Goal: Task Accomplishment & Management: Manage account settings

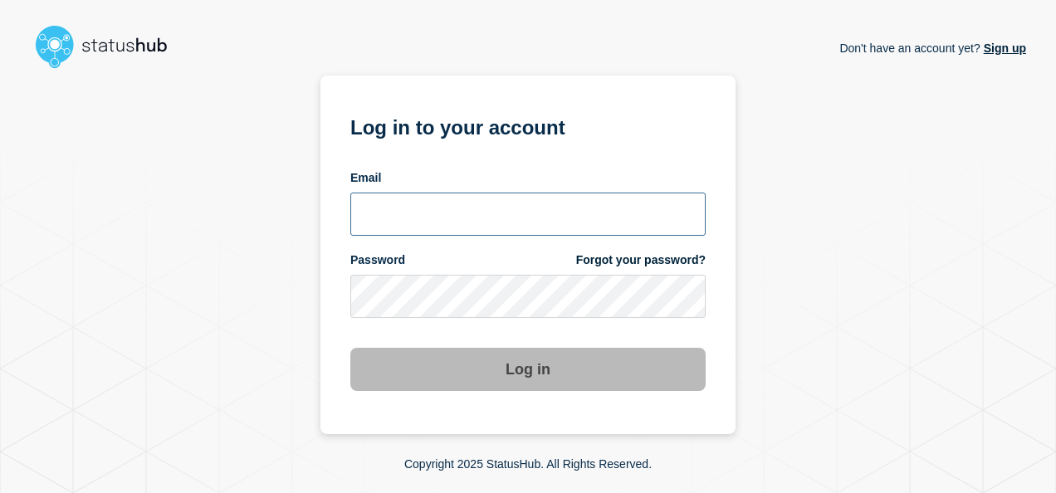
type input "[EMAIL_ADDRESS][DOMAIN_NAME]"
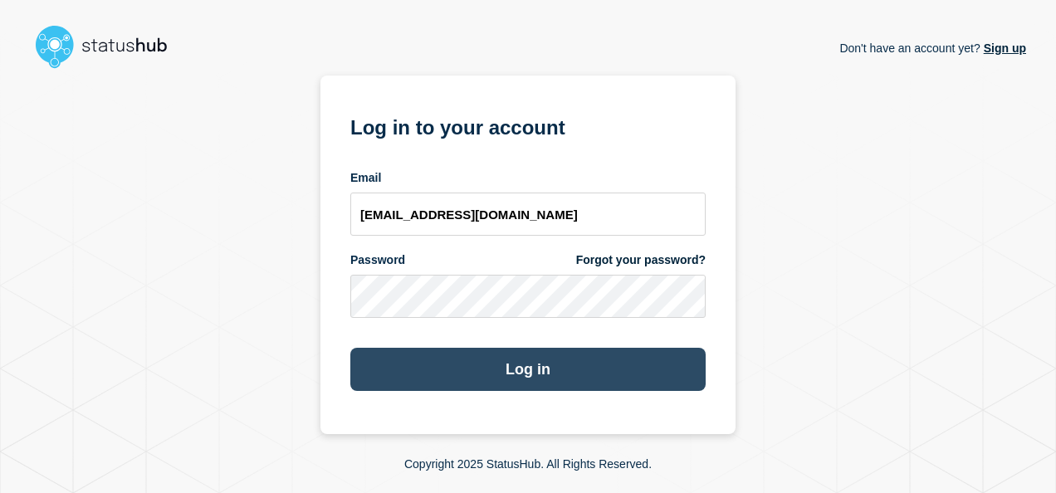
click at [558, 367] on button "Log in" at bounding box center [527, 369] width 355 height 43
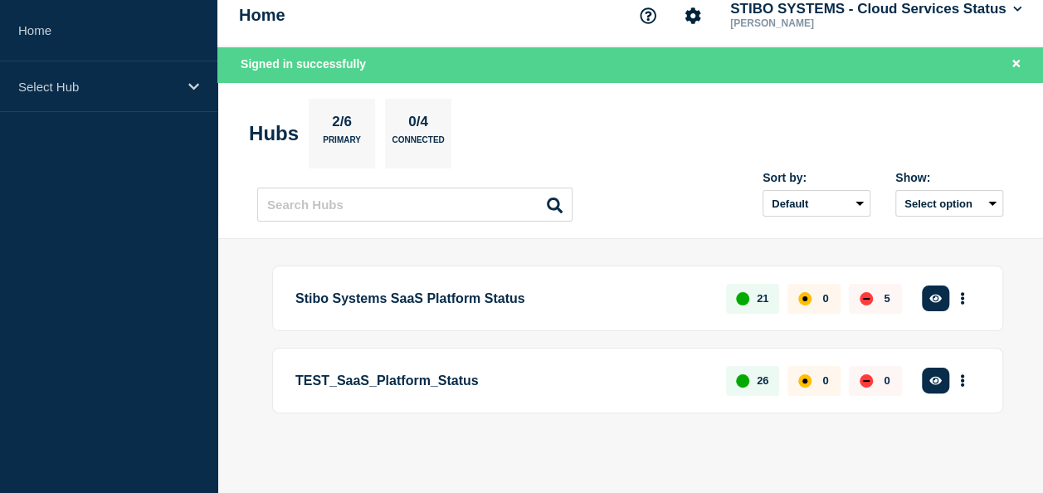
scroll to position [17, 0]
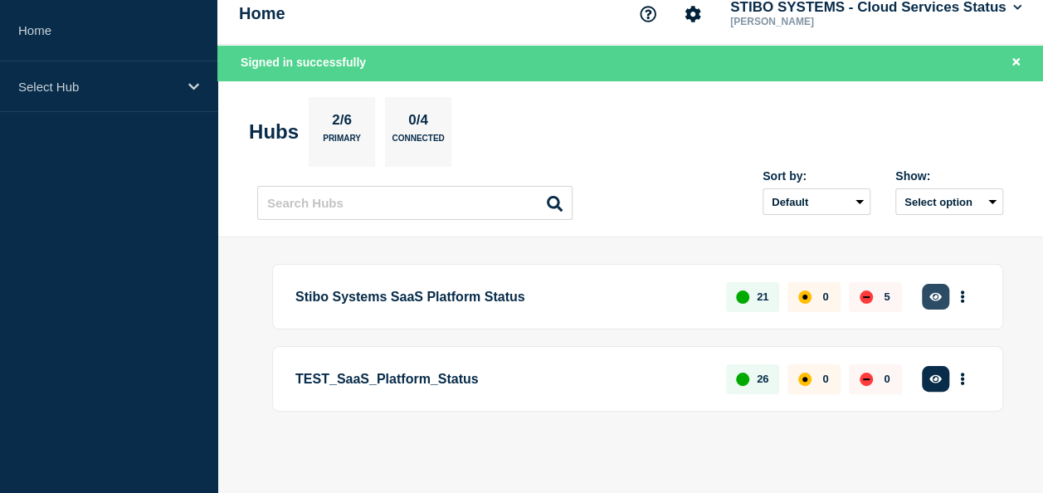
click at [930, 293] on icon "button" at bounding box center [936, 296] width 12 height 11
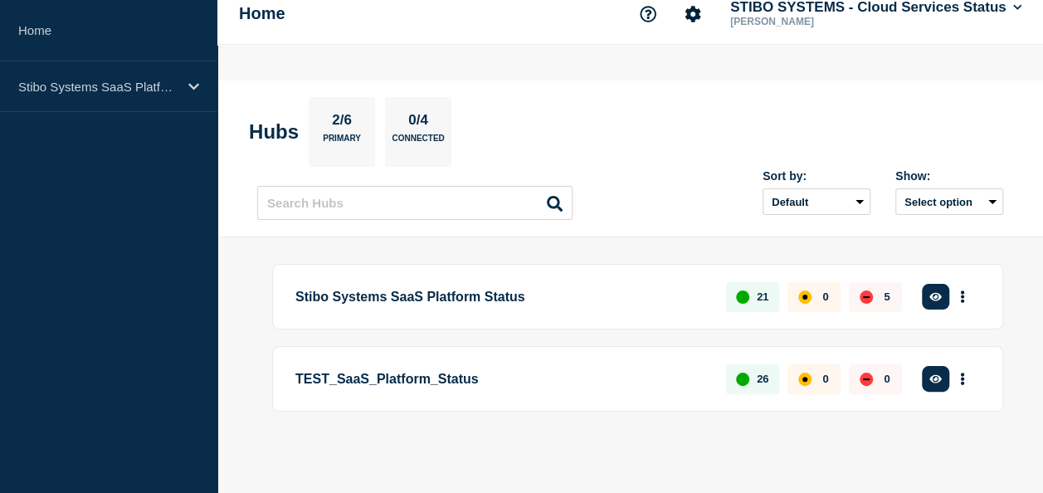
scroll to position [0, 0]
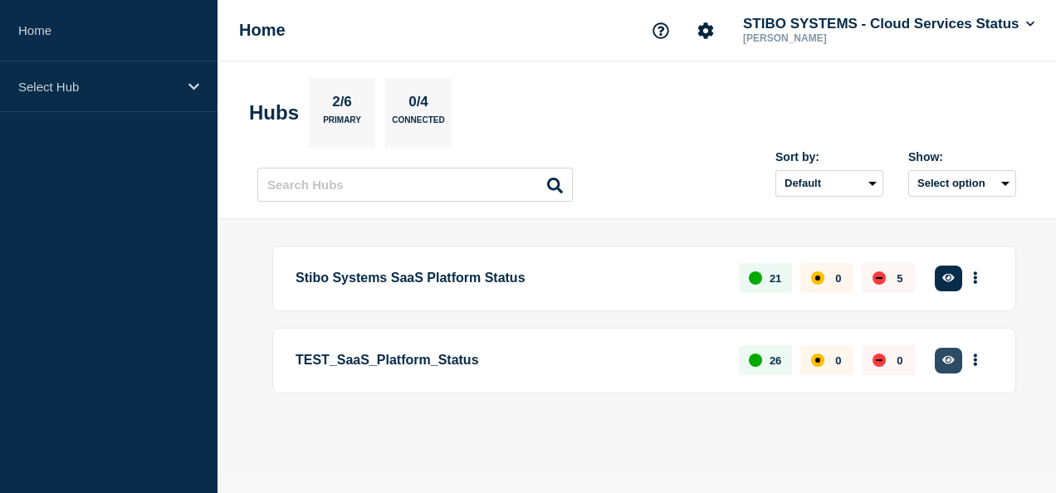
click at [943, 358] on icon "button" at bounding box center [948, 360] width 12 height 8
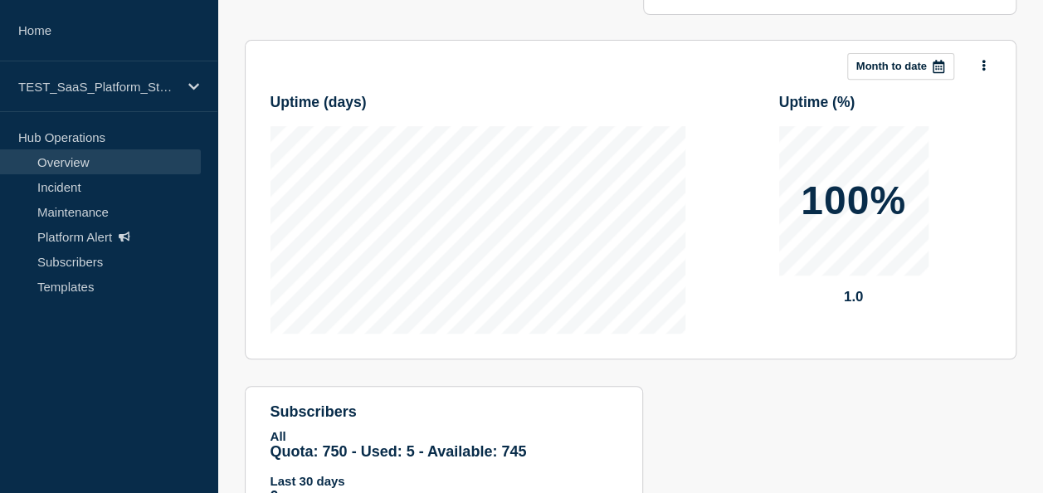
scroll to position [410, 0]
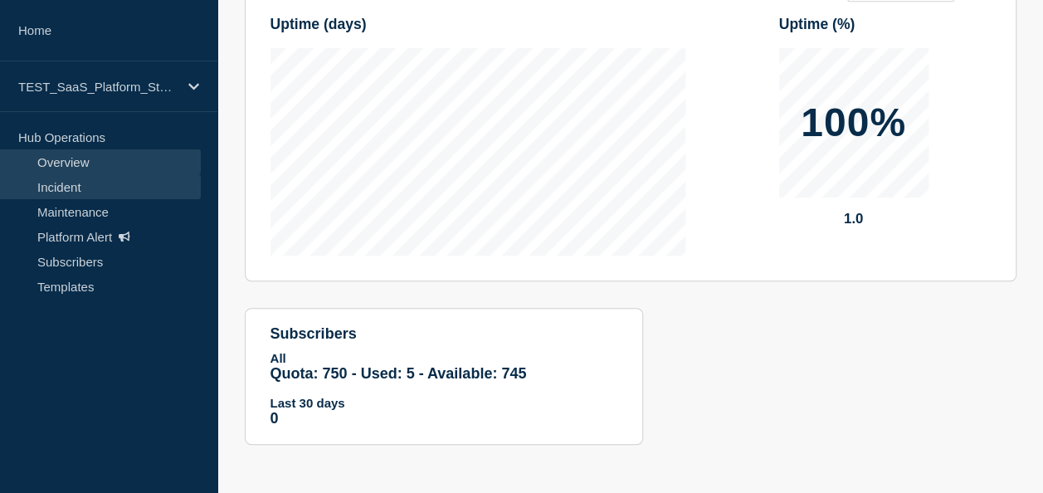
click at [90, 185] on link "Incident" at bounding box center [100, 186] width 201 height 25
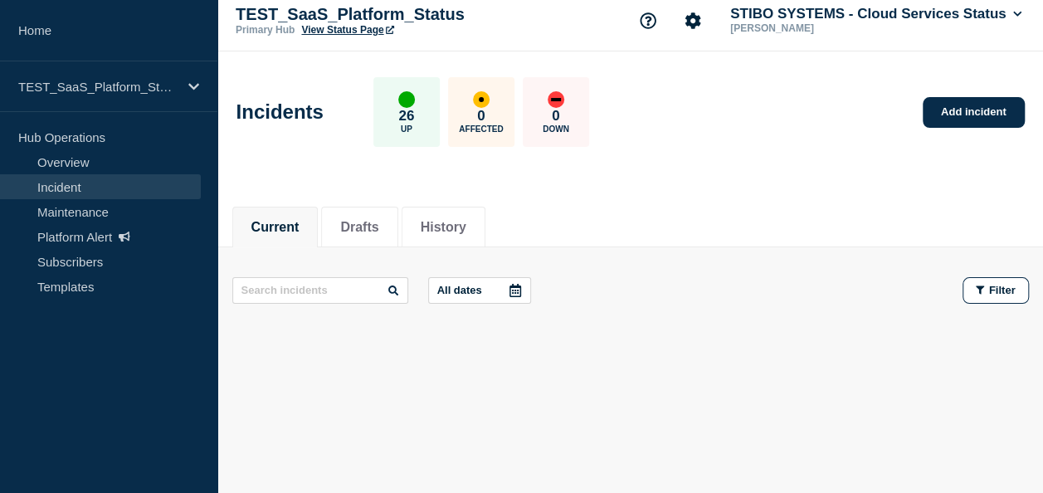
scroll to position [13, 0]
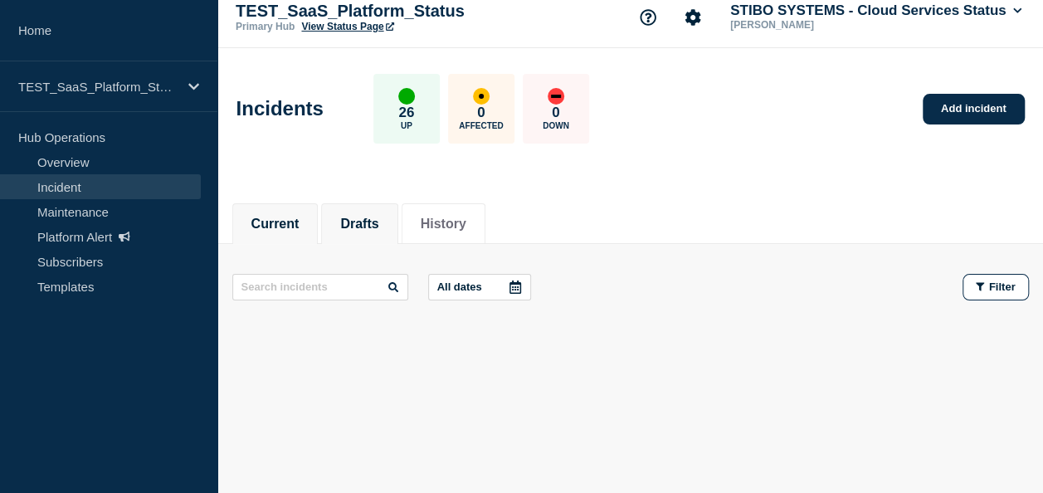
click at [373, 227] on button "Drafts" at bounding box center [359, 224] width 38 height 15
click at [463, 219] on button "History" at bounding box center [444, 224] width 46 height 15
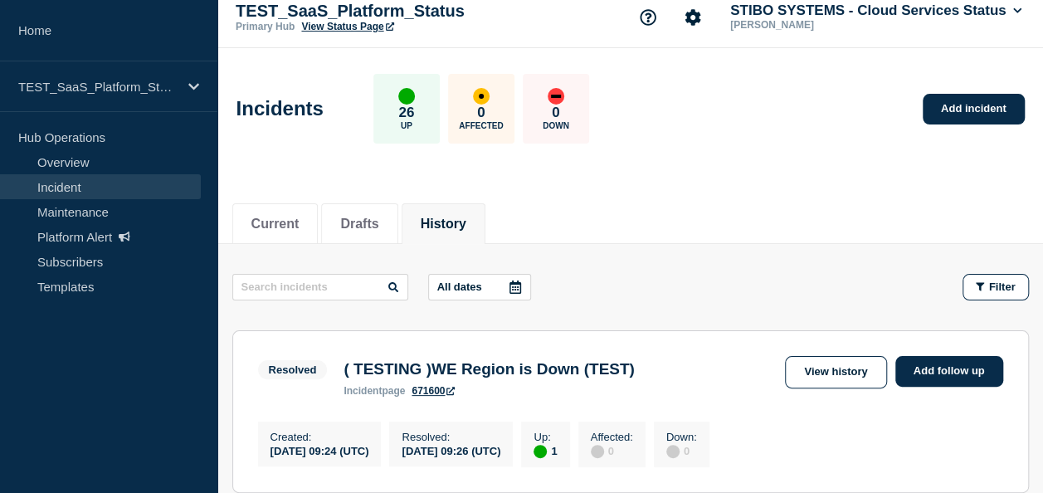
scroll to position [179, 0]
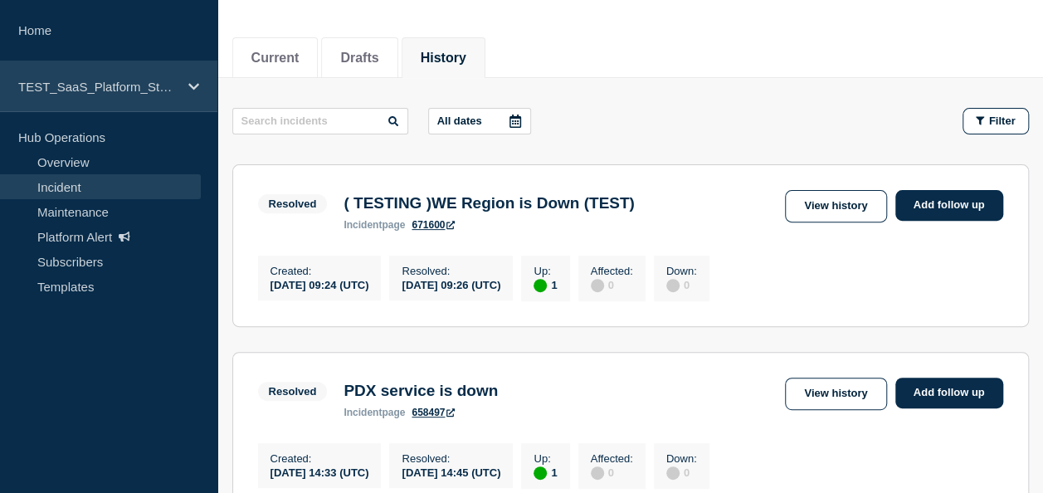
click at [194, 92] on icon at bounding box center [193, 87] width 11 height 12
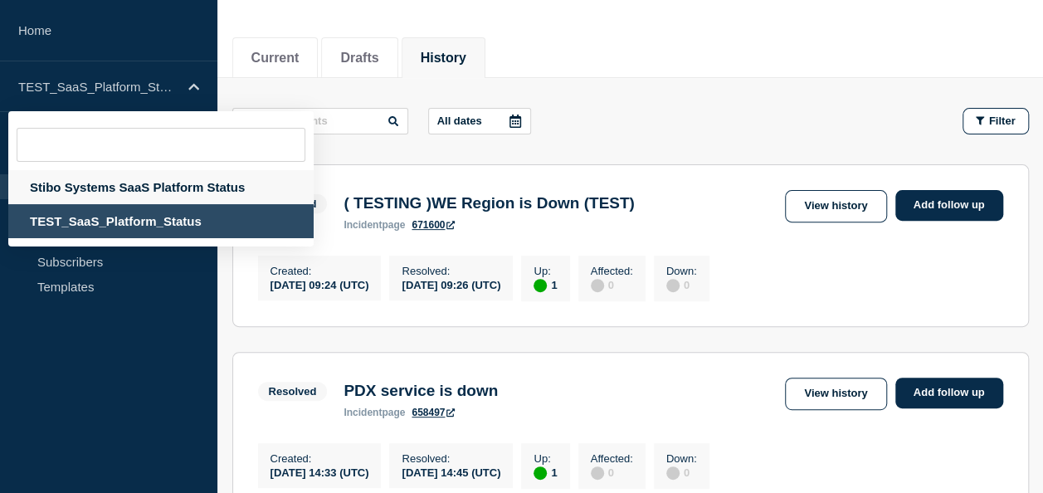
click at [154, 181] on div "Stibo Systems SaaS Platform Status" at bounding box center [160, 187] width 305 height 34
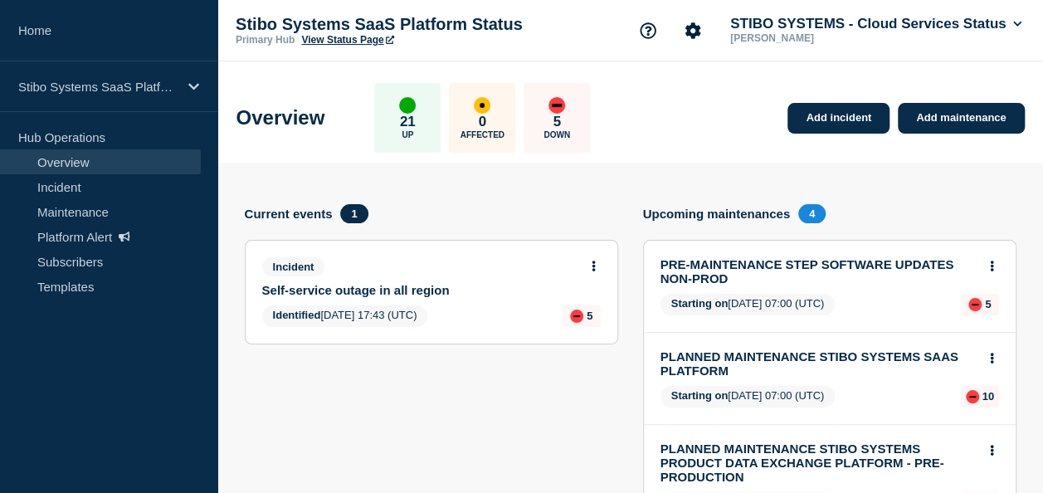
click at [503, 268] on div "Incident" at bounding box center [424, 266] width 325 height 19
click at [292, 270] on span "Incident" at bounding box center [293, 266] width 63 height 19
drag, startPoint x: 292, startPoint y: 270, endPoint x: 383, endPoint y: 254, distance: 92.6
click at [406, 252] on div "Incident Self-service outage in all region Identified [DATE] 17:43 (UTC) 5" at bounding box center [432, 292] width 372 height 103
click at [354, 249] on div "Incident Self-service outage in all region Identified [DATE] 17:43 (UTC) 5" at bounding box center [432, 292] width 372 height 103
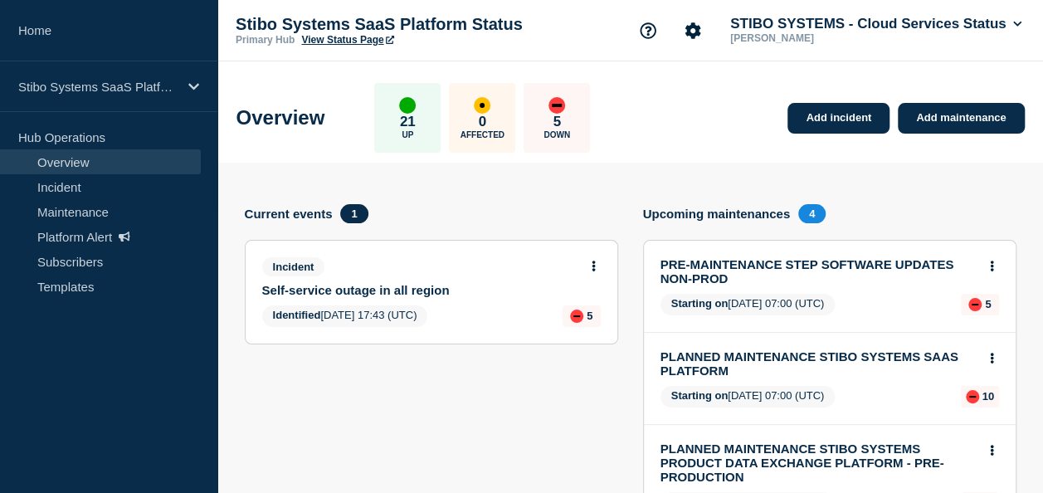
click at [298, 211] on h4 "Current events" at bounding box center [289, 214] width 88 height 14
click at [300, 276] on div "Incident Self-service outage in all region" at bounding box center [424, 277] width 325 height 40
click at [299, 298] on div "Incident Self-service outage in all region Identified [DATE] 17:43 (UTC) 5" at bounding box center [432, 292] width 372 height 103
click at [300, 284] on link "Self-service outage in all region" at bounding box center [420, 290] width 316 height 14
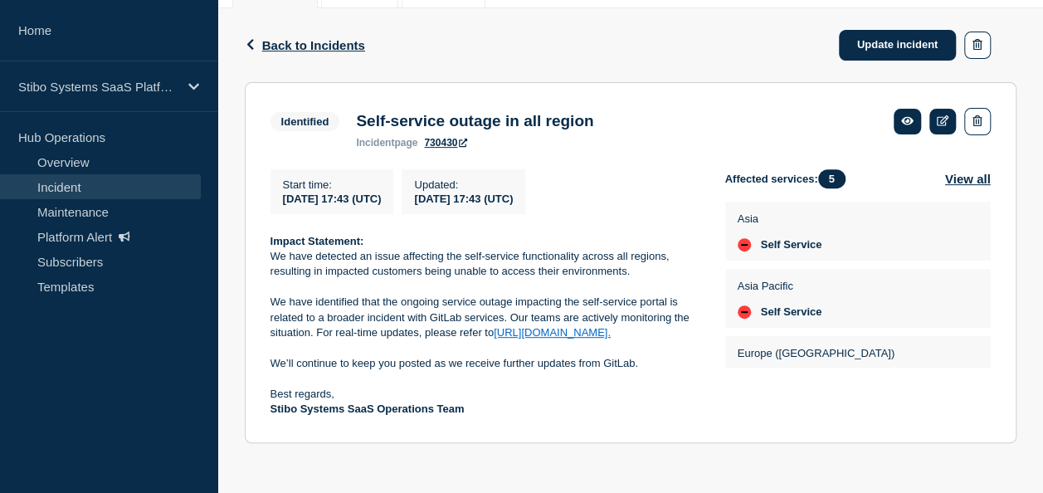
scroll to position [255, 0]
click at [86, 165] on link "Overview" at bounding box center [100, 161] width 201 height 25
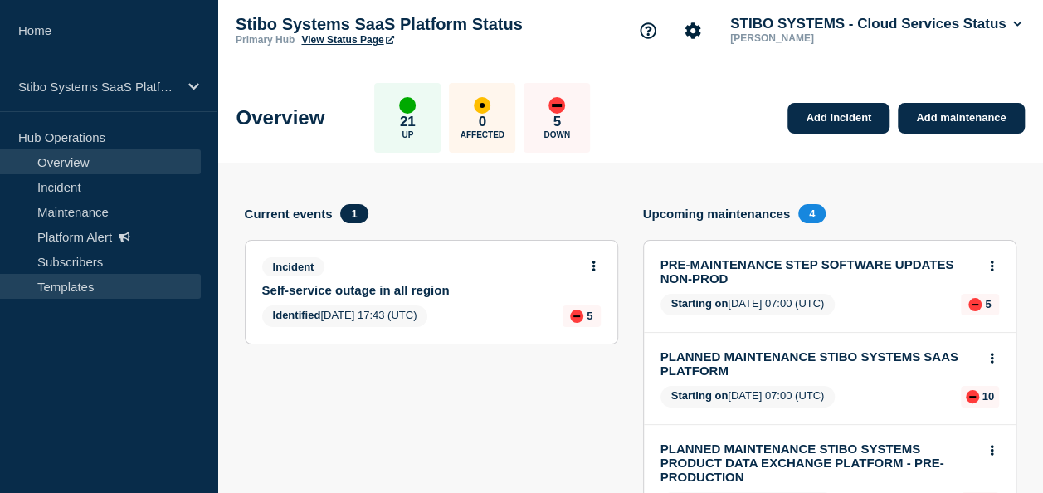
click at [71, 276] on link "Templates" at bounding box center [100, 286] width 201 height 25
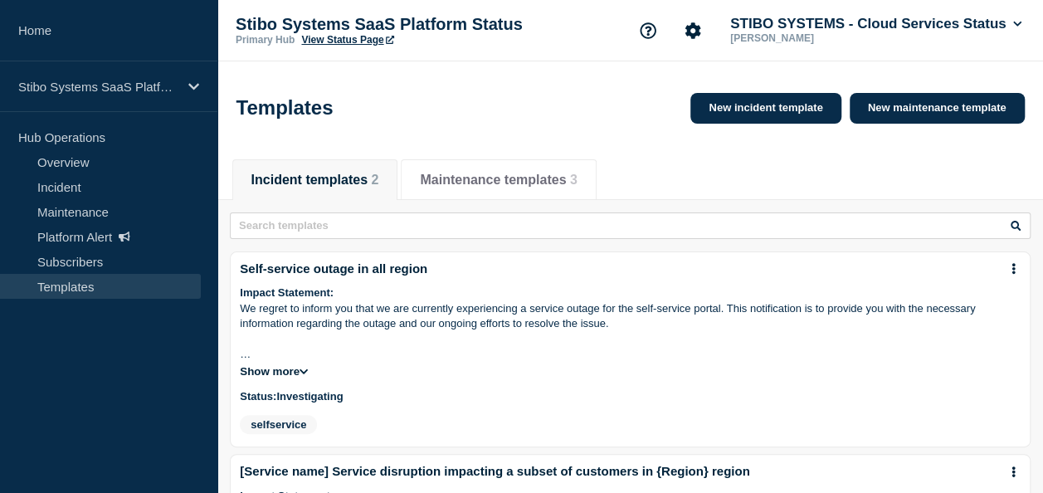
click at [305, 376] on icon at bounding box center [304, 371] width 8 height 9
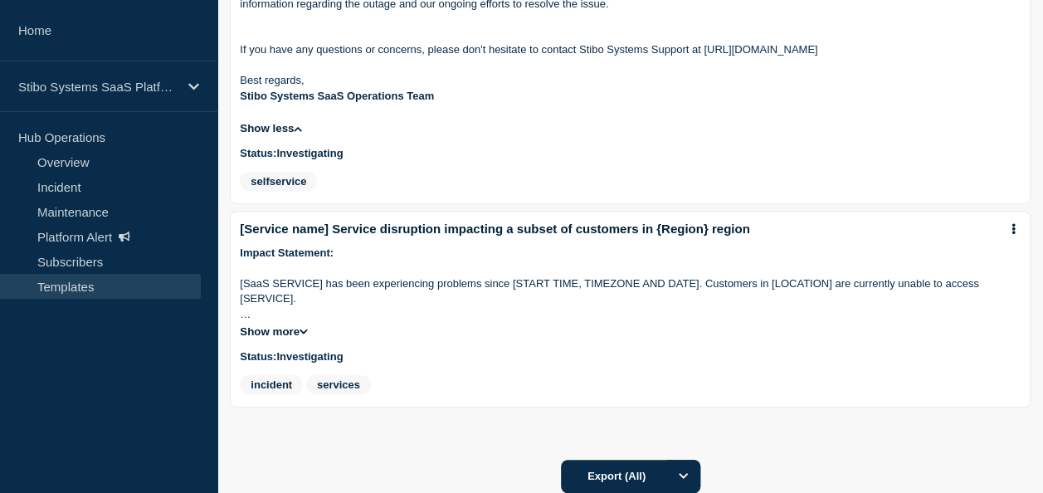
scroll to position [332, 0]
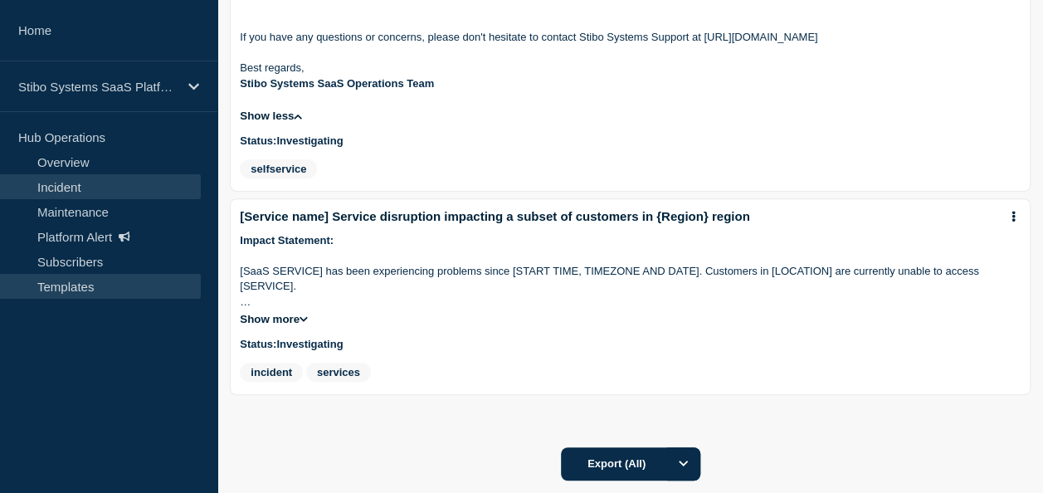
click at [73, 184] on link "Incident" at bounding box center [100, 186] width 201 height 25
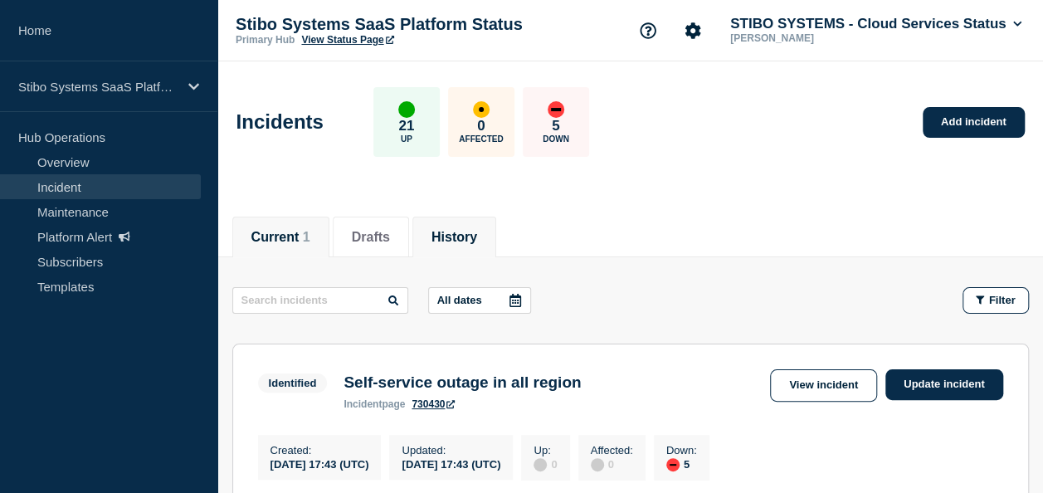
click at [459, 232] on button "History" at bounding box center [455, 237] width 46 height 15
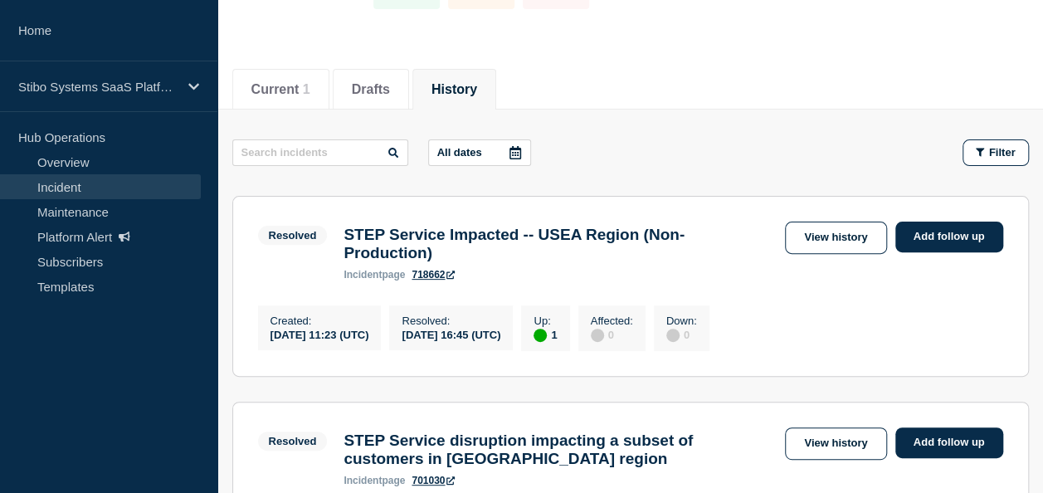
scroll to position [166, 0]
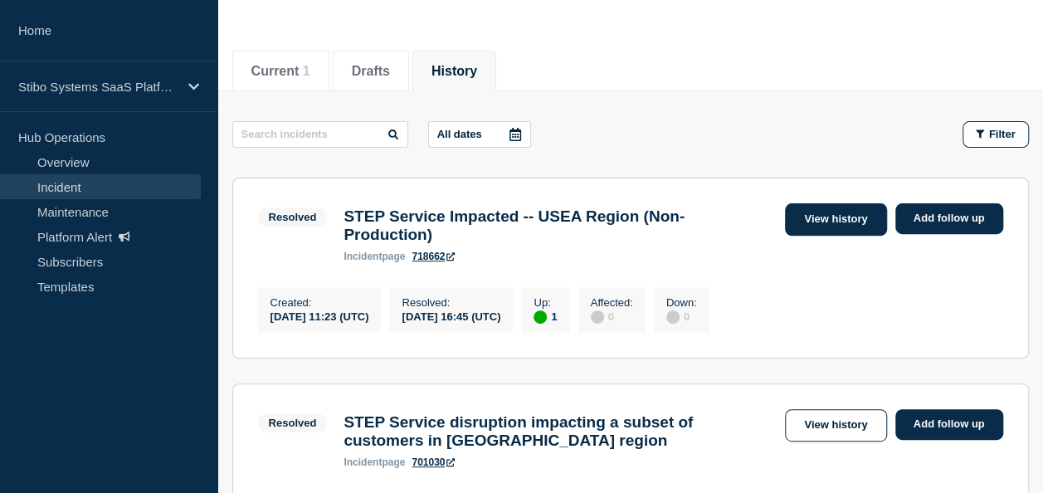
click at [863, 214] on link "View history" at bounding box center [835, 219] width 101 height 32
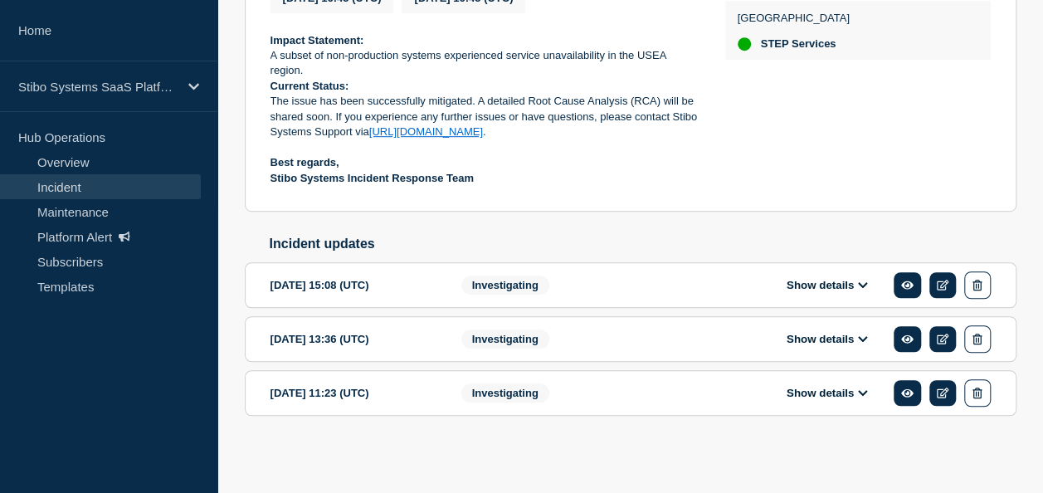
scroll to position [456, 0]
click at [871, 392] on button "Show details" at bounding box center [827, 393] width 91 height 14
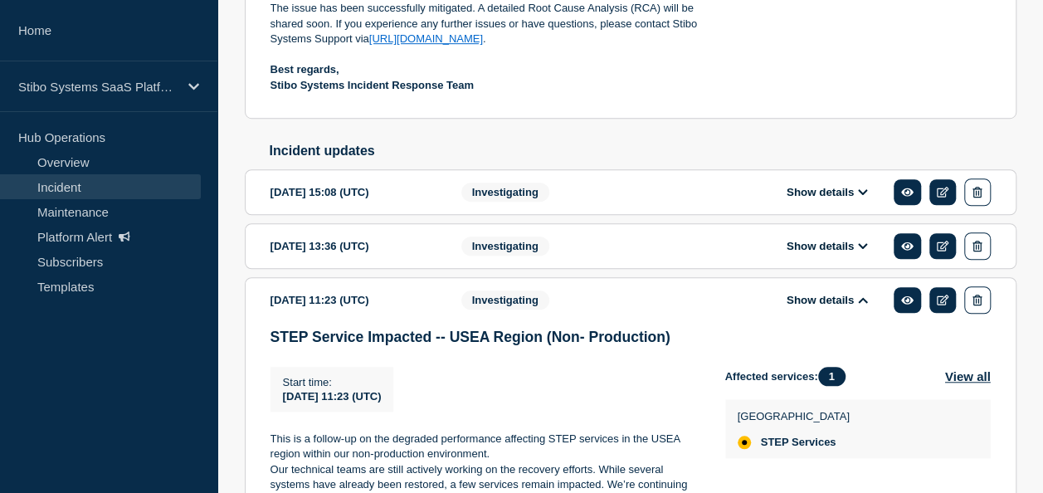
scroll to position [622, 0]
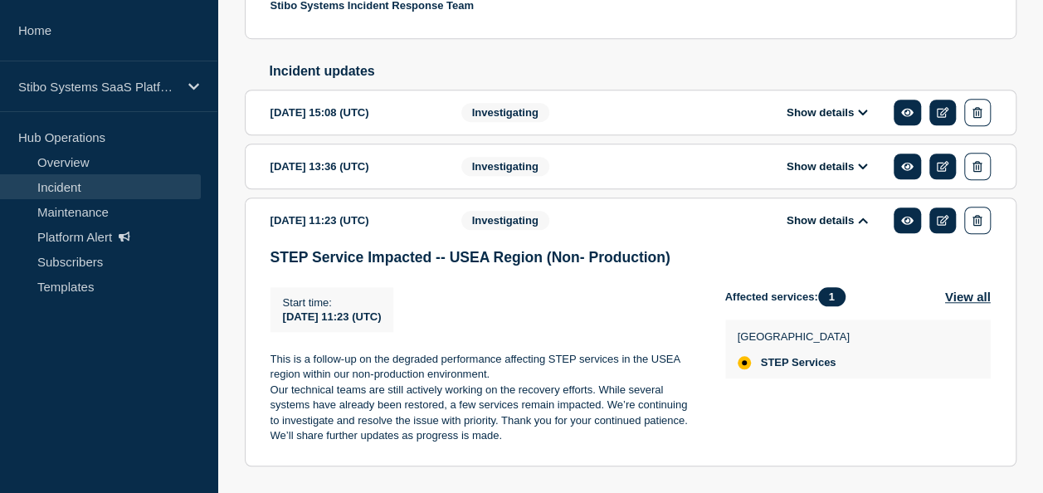
click at [852, 173] on button "Show details" at bounding box center [827, 166] width 91 height 14
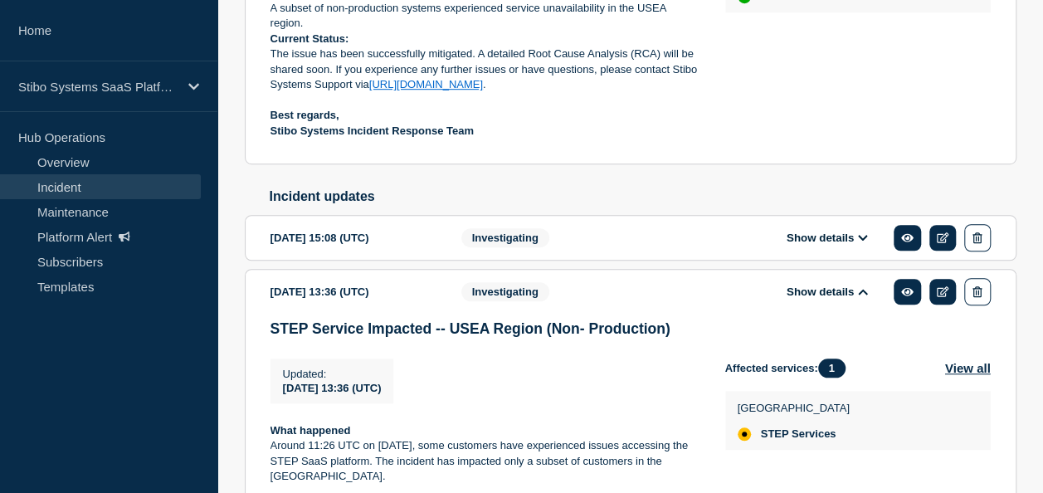
scroll to position [414, 0]
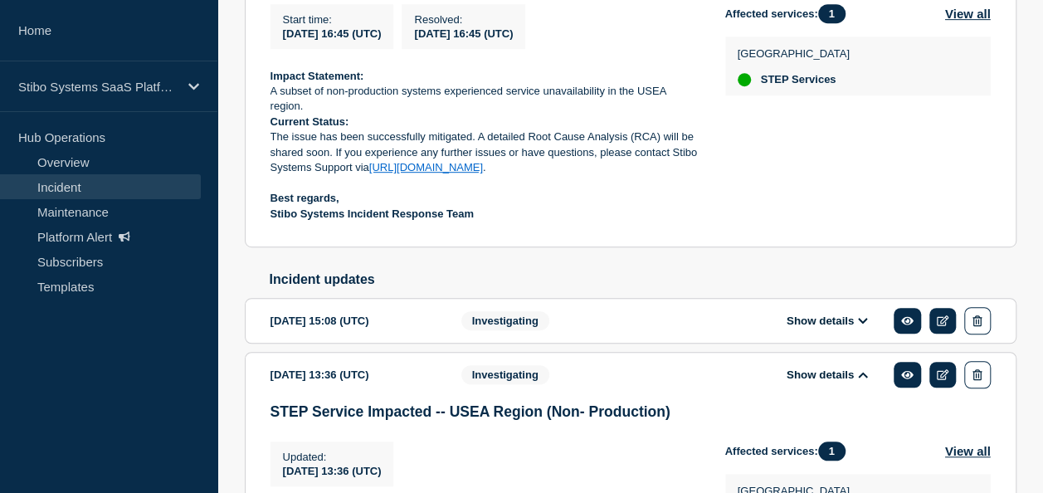
click at [817, 328] on button "Show details" at bounding box center [827, 321] width 91 height 14
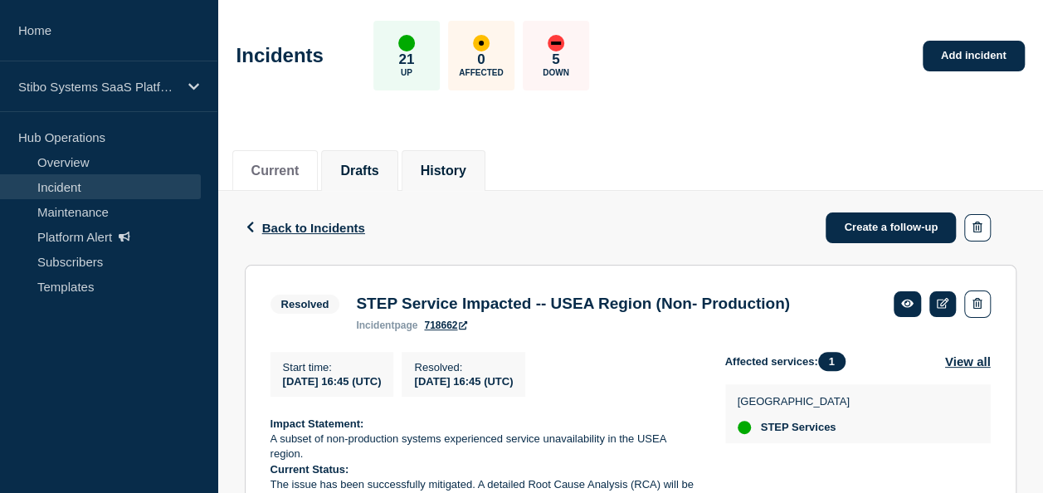
scroll to position [0, 0]
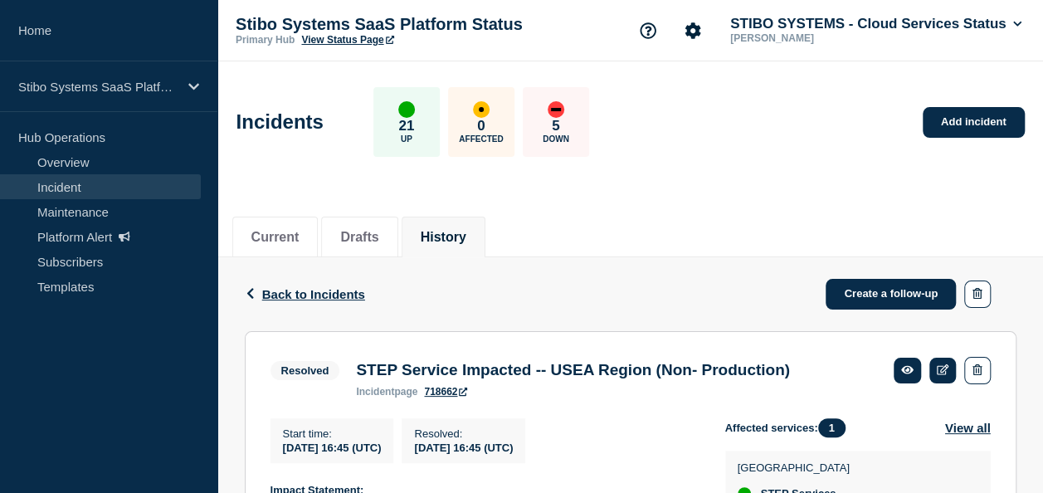
click at [70, 184] on link "Incident" at bounding box center [100, 186] width 201 height 25
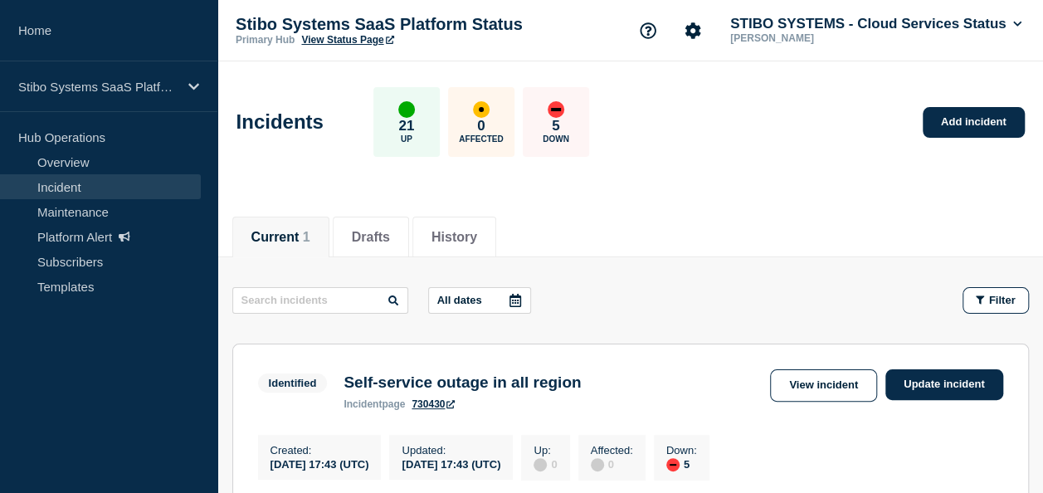
scroll to position [83, 0]
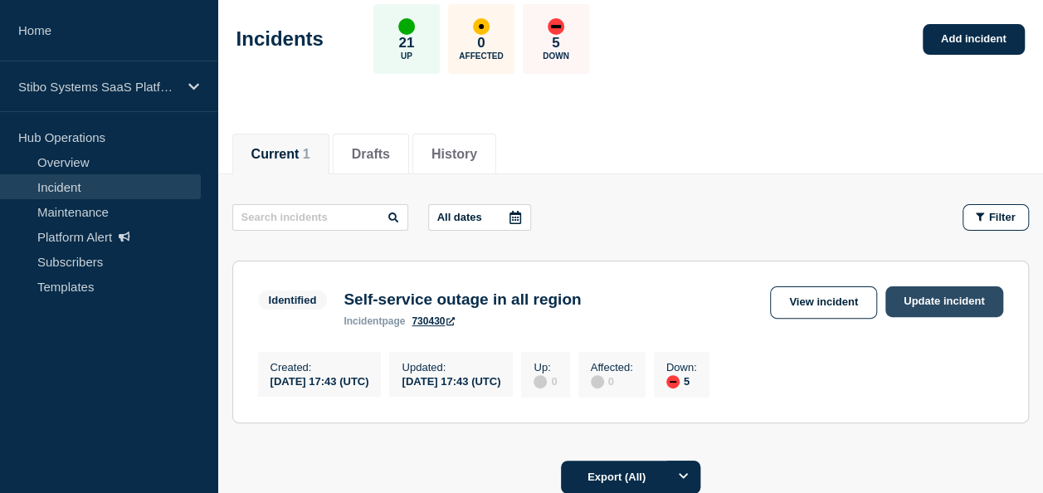
click at [970, 305] on link "Update incident" at bounding box center [945, 301] width 118 height 31
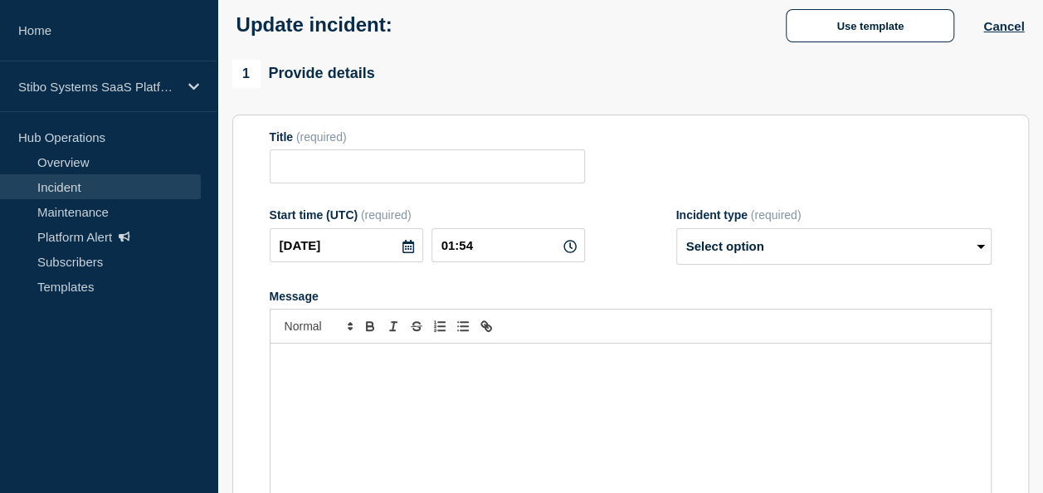
type input "Self-service outage in all region"
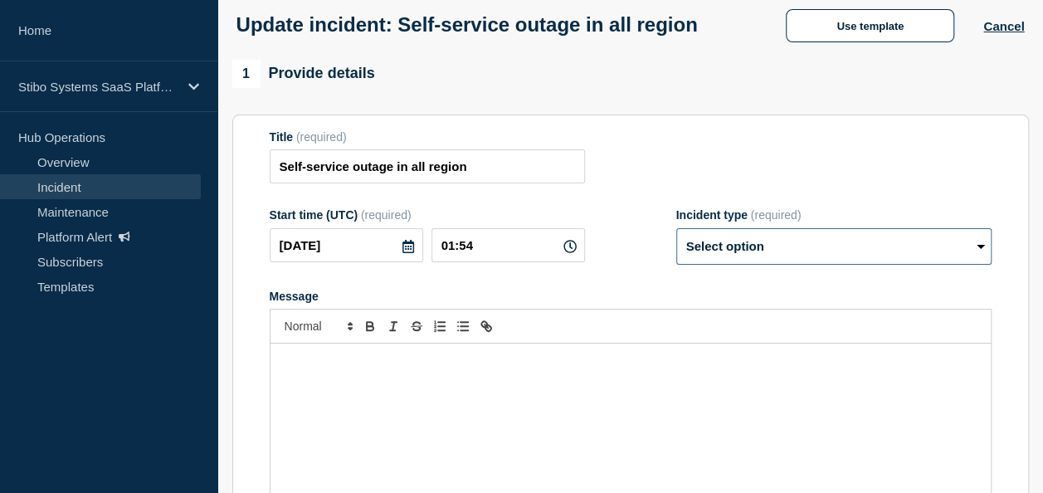
click at [763, 265] on select "Select option Investigating Identified Monitoring Resolved" at bounding box center [833, 246] width 315 height 37
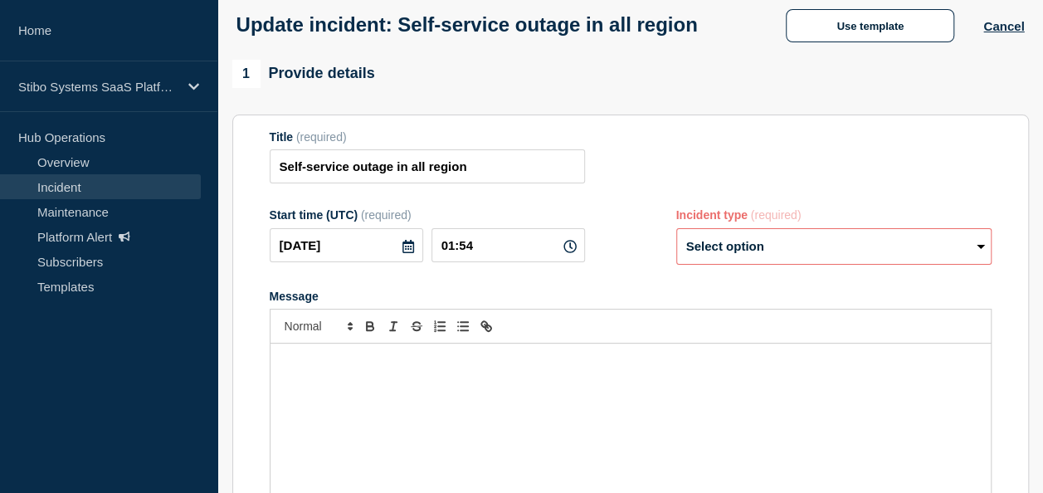
click at [760, 184] on div "Title (required) Self-service outage in all region" at bounding box center [631, 157] width 722 height 54
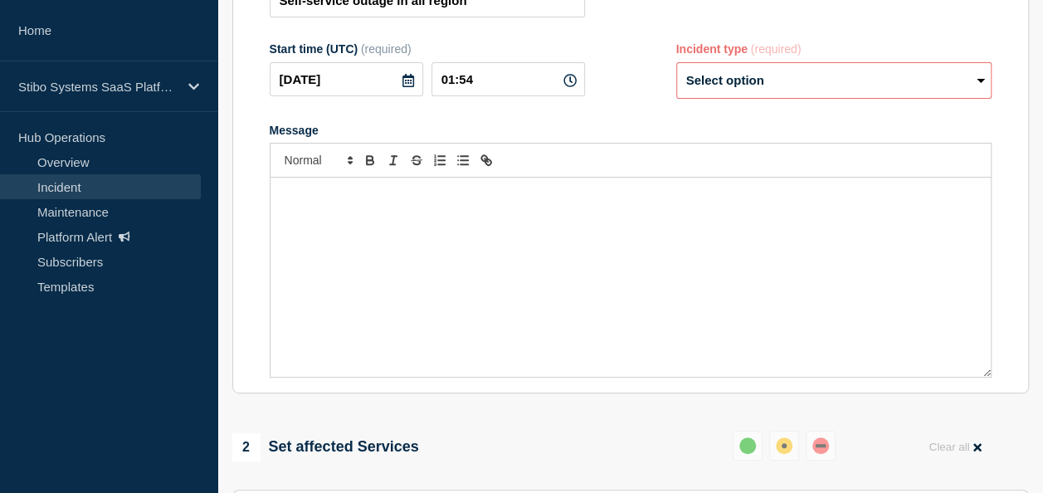
scroll to position [166, 0]
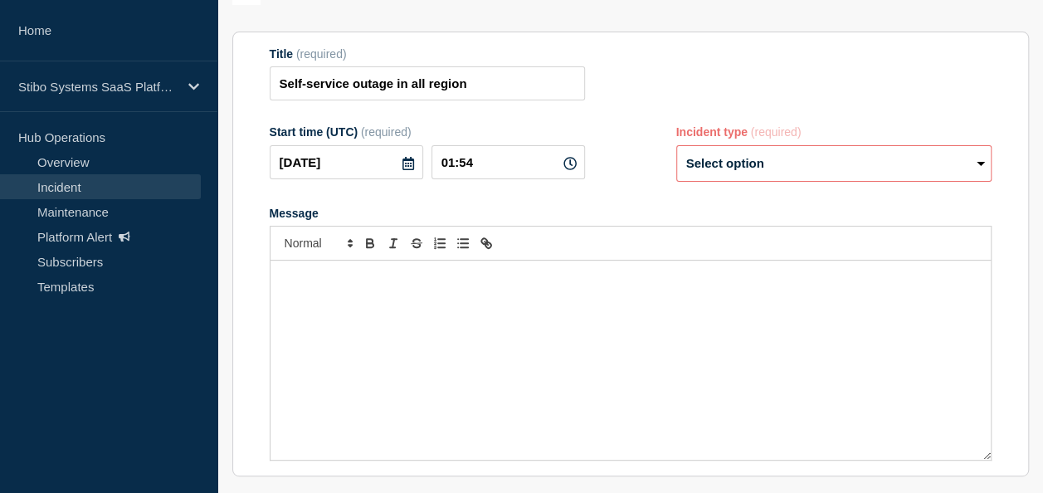
click at [800, 182] on select "Select option Investigating Identified Monitoring Resolved" at bounding box center [833, 163] width 315 height 37
click at [760, 402] on div "Message" at bounding box center [631, 360] width 720 height 199
click at [737, 182] on select "Select option Investigating Identified Monitoring Resolved" at bounding box center [833, 163] width 315 height 37
click at [699, 400] on div "Message" at bounding box center [631, 360] width 720 height 199
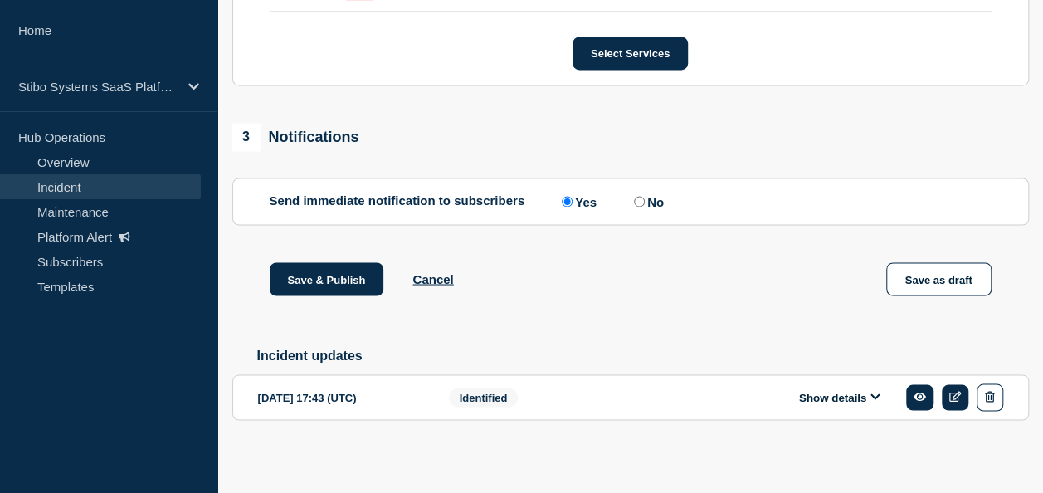
scroll to position [1378, 0]
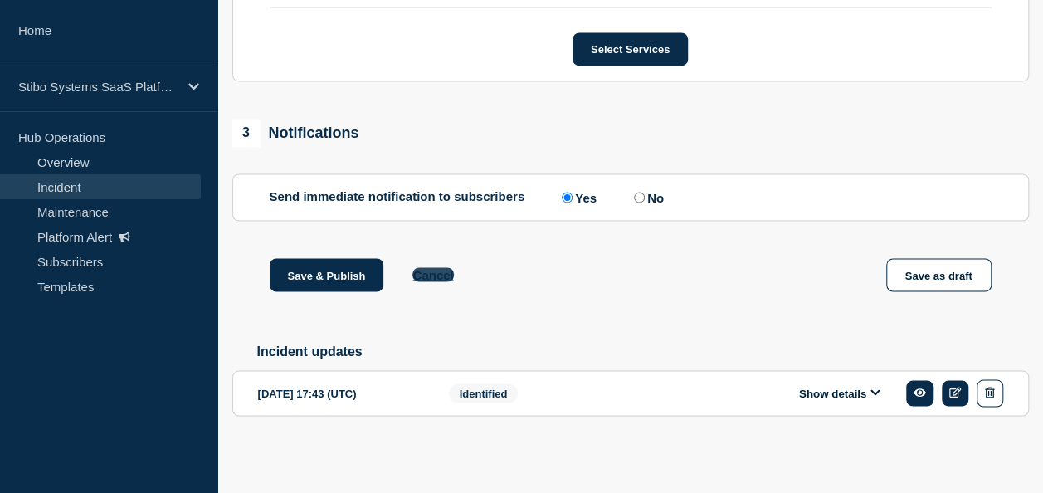
click at [433, 268] on button "Cancel" at bounding box center [433, 274] width 41 height 14
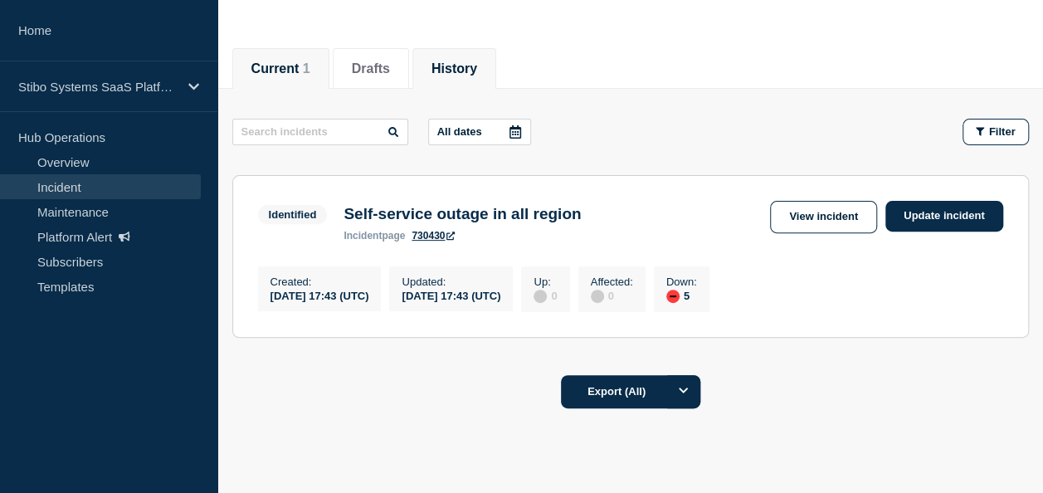
scroll to position [239, 0]
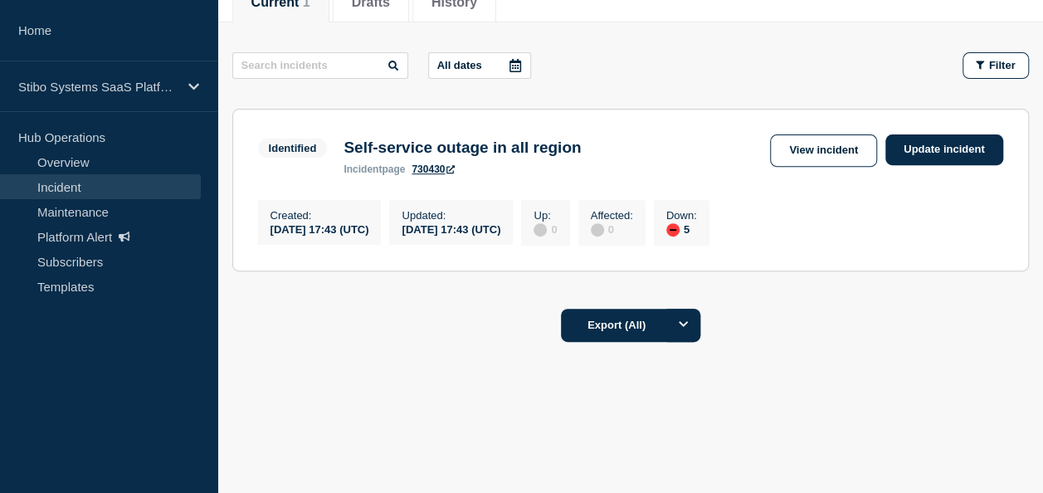
click at [362, 169] on span "incident" at bounding box center [363, 170] width 38 height 12
click at [383, 147] on h3 "Self-service outage in all region" at bounding box center [462, 148] width 237 height 18
click at [289, 139] on span "Identified" at bounding box center [293, 148] width 70 height 19
click at [300, 206] on div "Created : [DATE] 17:43 (UTC)" at bounding box center [320, 222] width 124 height 45
click at [817, 139] on link "View incident" at bounding box center [823, 150] width 107 height 32
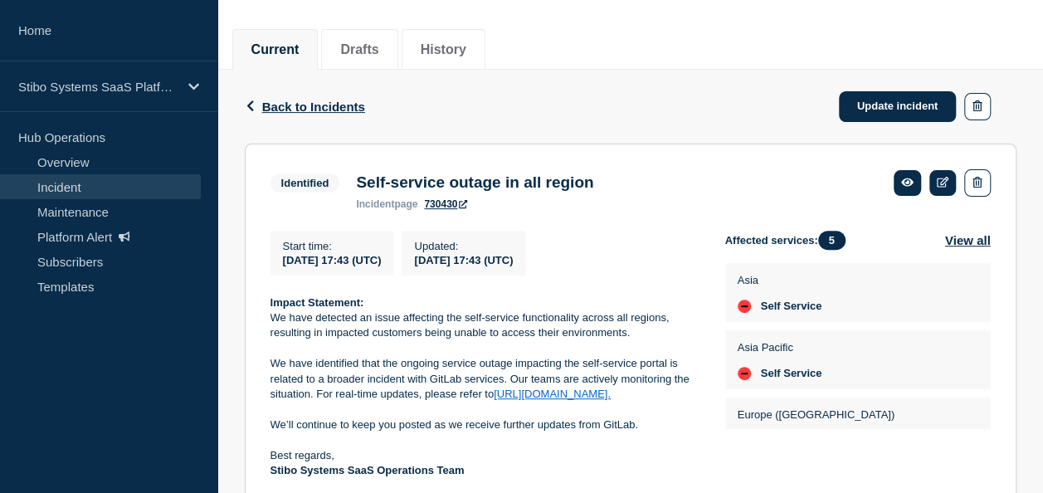
scroll to position [255, 0]
